Goal: Check status: Check status

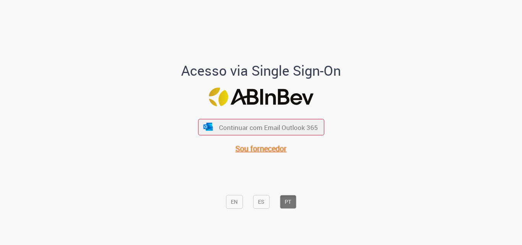
click at [264, 152] on font "Sou fornecedor" at bounding box center [261, 148] width 51 height 10
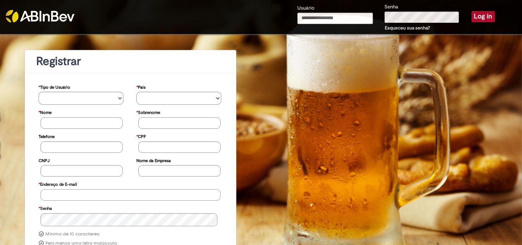
type input "**********"
click at [477, 17] on button "Log in" at bounding box center [483, 16] width 23 height 11
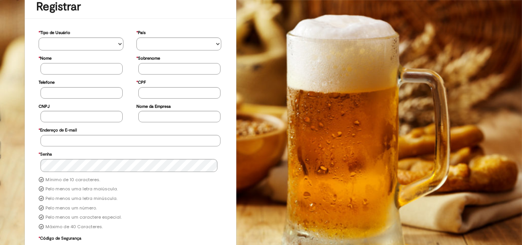
scroll to position [100, 0]
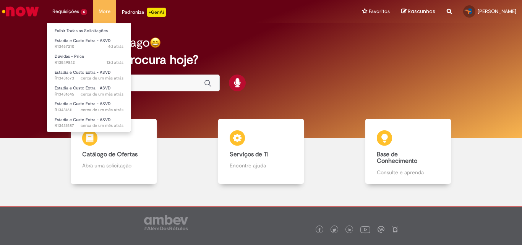
click at [65, 17] on li "Requisições 6 Exibir Todas as Solicitações Estadia e Custo Extra - ASVD 4d atrá…" at bounding box center [70, 11] width 46 height 23
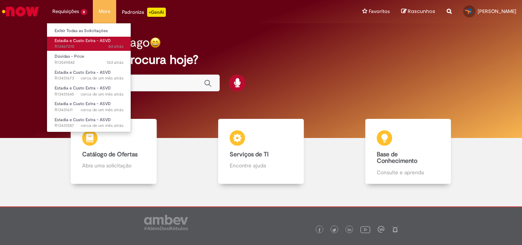
click at [71, 42] on span "Estadia e Custo Extra - ASVD" at bounding box center [83, 41] width 56 height 6
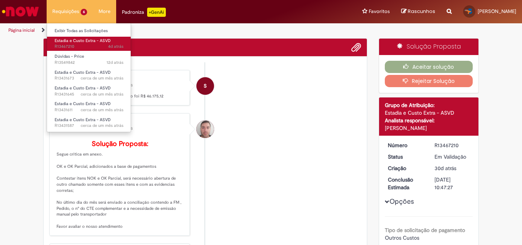
click at [64, 44] on span "4d atrás 4 dias atrás R13467210" at bounding box center [89, 47] width 69 height 6
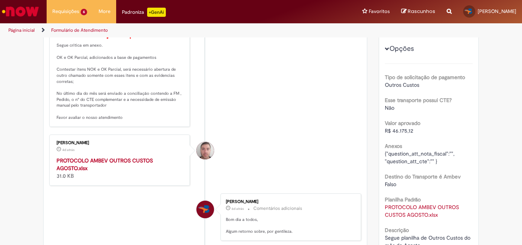
scroll to position [38, 0]
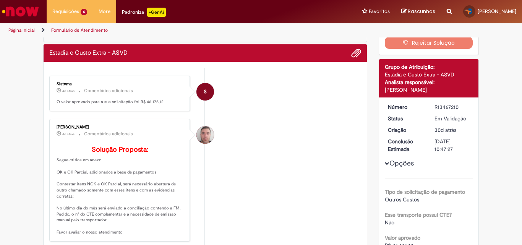
click at [0, 0] on button "Opções" at bounding box center [0, 0] width 0 height 0
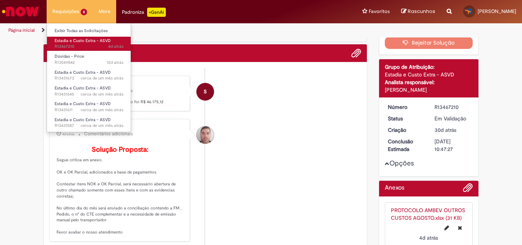
click at [76, 46] on span "4d atrás 4 dias atrás R13467210" at bounding box center [89, 47] width 69 height 6
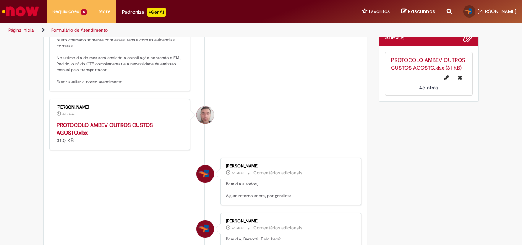
scroll to position [191, 0]
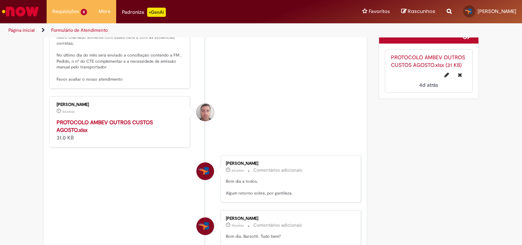
click at [90, 133] on strong "PROTOCOLO AMBEV OUTROS CUSTOS AGOSTO.xlsx" at bounding box center [105, 126] width 96 height 15
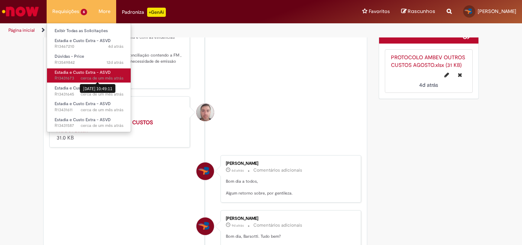
click at [88, 77] on span "cerca de um mês atrás" at bounding box center [102, 78] width 43 height 6
click at [64, 73] on span "Estadia e Custo Extra - ASVD" at bounding box center [83, 73] width 56 height 6
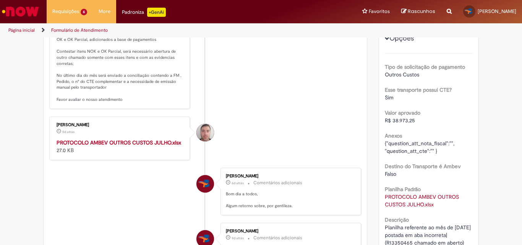
scroll to position [191, 0]
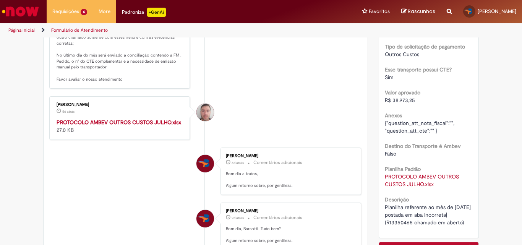
click at [89, 126] on strong "PROTOCOLO AMBEV OUTROS CUSTOS JULHO.xlsx" at bounding box center [119, 122] width 125 height 7
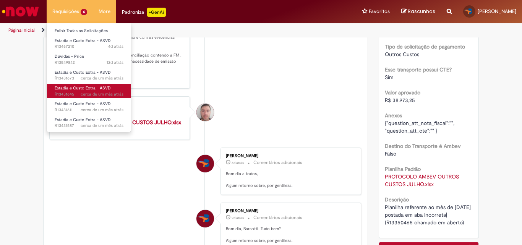
click at [68, 91] on span "Estadia e Custo Extra - ASVD" at bounding box center [83, 88] width 56 height 6
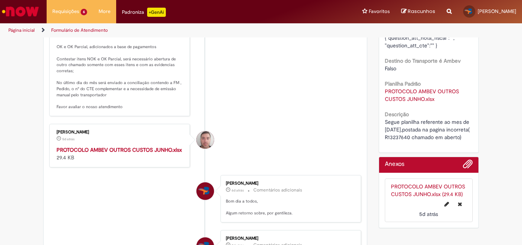
scroll to position [273, 0]
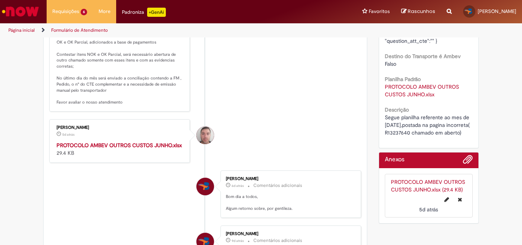
click at [88, 149] on strong "PROTOCOLO AMBEV OUTROS CUSTOS JUNHO.xlsx" at bounding box center [119, 145] width 125 height 7
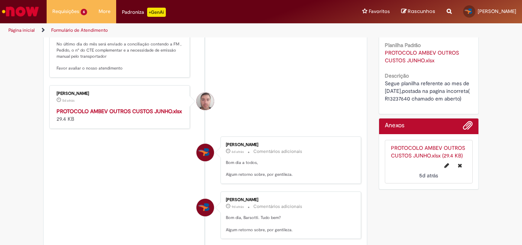
scroll to position [382, 0]
